Goal: Task Accomplishment & Management: Use online tool/utility

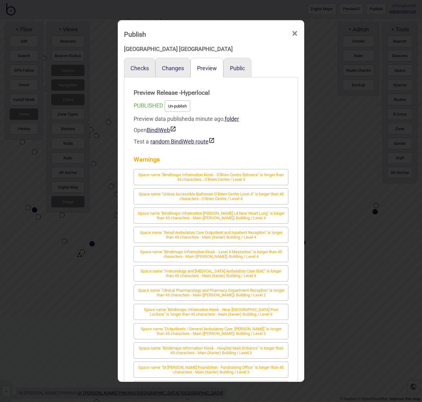
click at [297, 34] on span "×" at bounding box center [294, 33] width 7 height 21
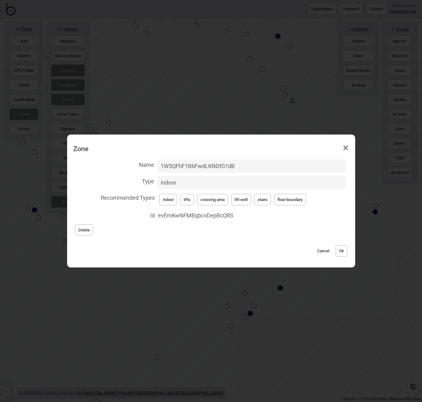
drag, startPoint x: 244, startPoint y: 165, endPoint x: 115, endPoint y: 150, distance: 129.8
click at [115, 150] on div "Zone × Name 1W5QFhF1B6FwdLKNDfG1dB Type indoor Recommended Types indoor lifts c…" at bounding box center [211, 201] width 282 height 127
click at [322, 250] on button "Cancel" at bounding box center [323, 250] width 18 height 11
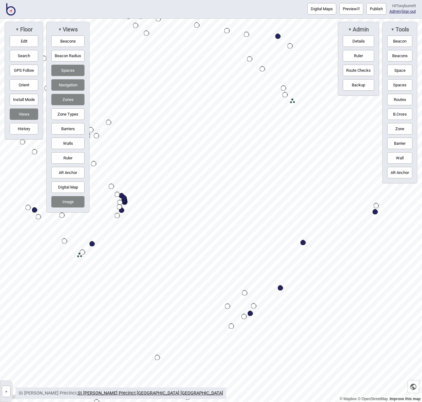
click at [7, 390] on button "»" at bounding box center [6, 391] width 9 height 11
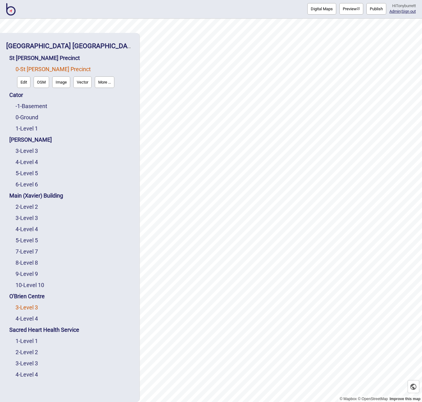
click at [30, 309] on link "3 - Level 3" at bounding box center [27, 307] width 22 height 7
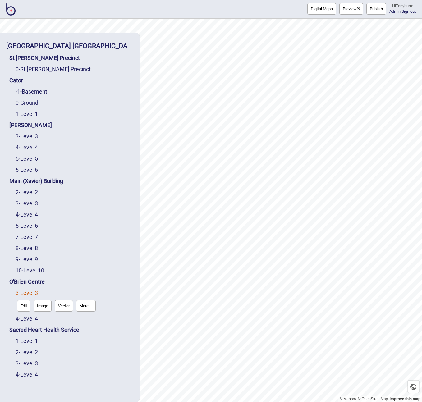
click at [23, 301] on button "Edit" at bounding box center [23, 305] width 13 height 11
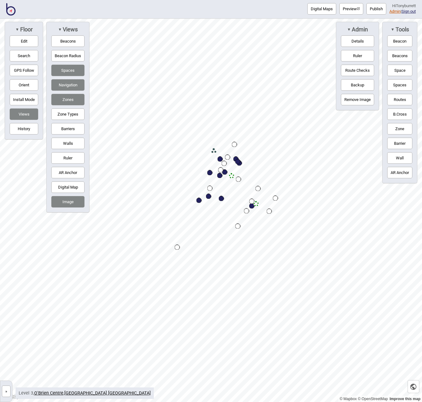
click at [394, 13] on link "Admin" at bounding box center [394, 11] width 11 height 5
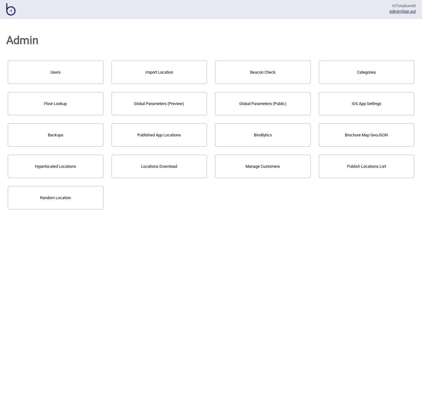
click at [58, 114] on button "Floor Lookup" at bounding box center [56, 103] width 96 height 23
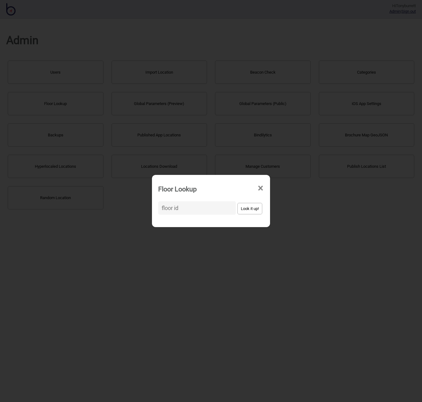
click at [197, 207] on input at bounding box center [197, 207] width 78 height 13
paste input "1W5QFhF1B6FwdLKNDfG1dB"
type input "1W5QFhF1B6FwdLKNDfG1dB"
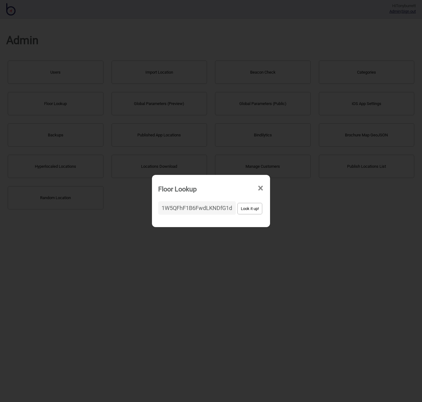
click at [246, 213] on button "Look it up!" at bounding box center [249, 208] width 25 height 11
drag, startPoint x: 256, startPoint y: 187, endPoint x: 291, endPoint y: 159, distance: 45.4
click at [257, 186] on span "×" at bounding box center [260, 188] width 7 height 21
